Goal: Check status: Check status

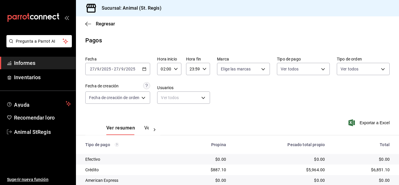
scroll to position [73, 0]
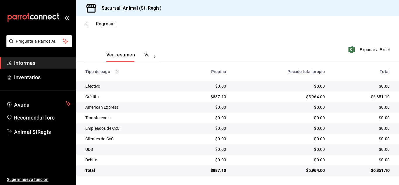
click at [105, 24] on font "Regresar" at bounding box center [105, 24] width 19 height 6
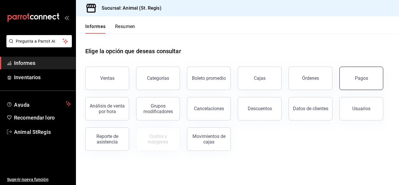
click at [377, 74] on button "Pagos" at bounding box center [362, 78] width 44 height 23
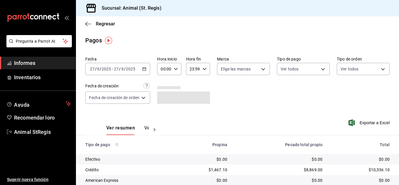
click at [177, 67] on icon "button" at bounding box center [176, 69] width 4 height 4
click at [164, 112] on font "02" at bounding box center [164, 112] width 5 height 5
type input "02:00"
click at [319, 105] on div at bounding box center [199, 92] width 399 height 185
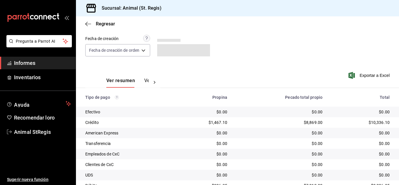
scroll to position [73, 0]
